Goal: Navigation & Orientation: Find specific page/section

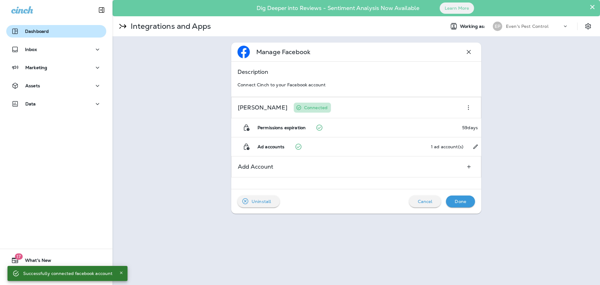
click at [28, 29] on p "Dashboard" at bounding box center [37, 31] width 24 height 5
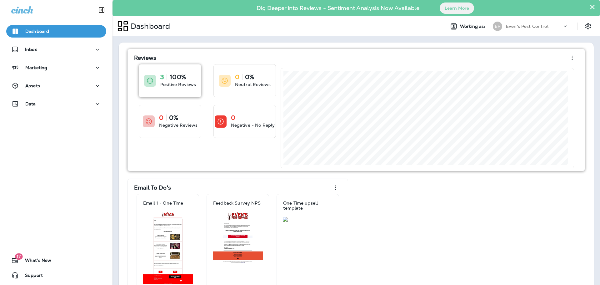
click at [173, 79] on p "100%" at bounding box center [178, 77] width 16 height 6
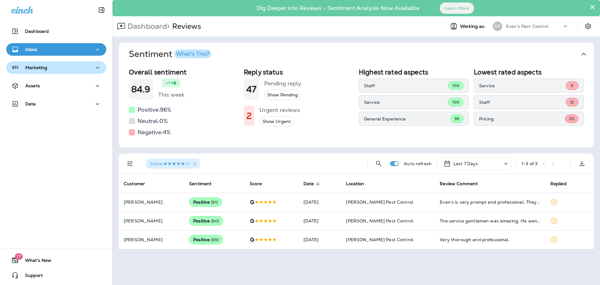
click at [39, 71] on div "Marketing" at bounding box center [29, 68] width 36 height 8
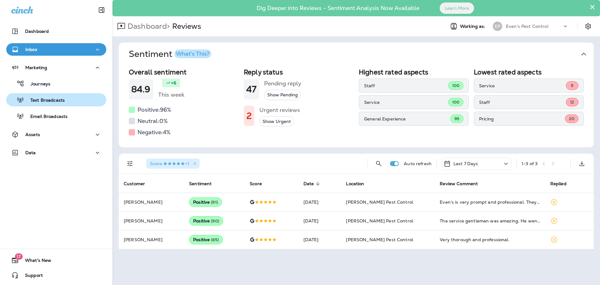
click at [53, 102] on p "Text Broadcasts" at bounding box center [44, 101] width 41 height 6
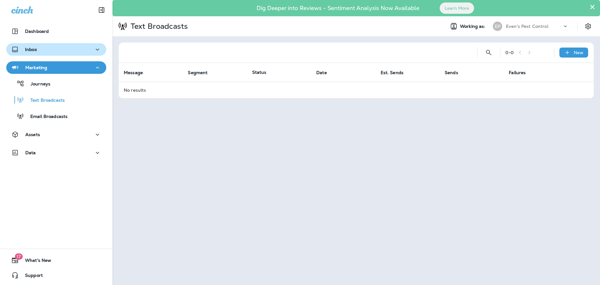
click at [94, 53] on icon "button" at bounding box center [98, 50] width 8 height 8
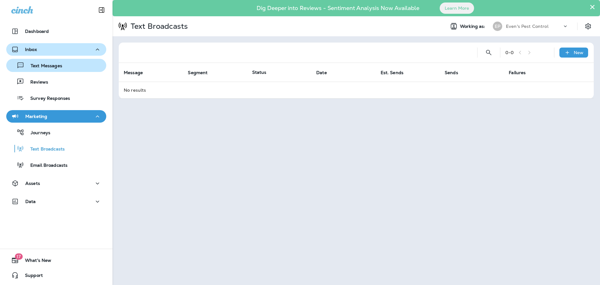
click at [65, 69] on div "Text Messages" at bounding box center [56, 65] width 95 height 9
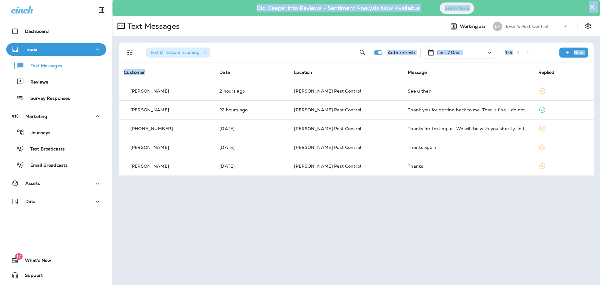
click at [162, 73] on div "Dashboard Inbox Text Messages Reviews Survey Responses Marketing Journeys Text …" at bounding box center [300, 142] width 600 height 285
